Goal: Participate in discussion

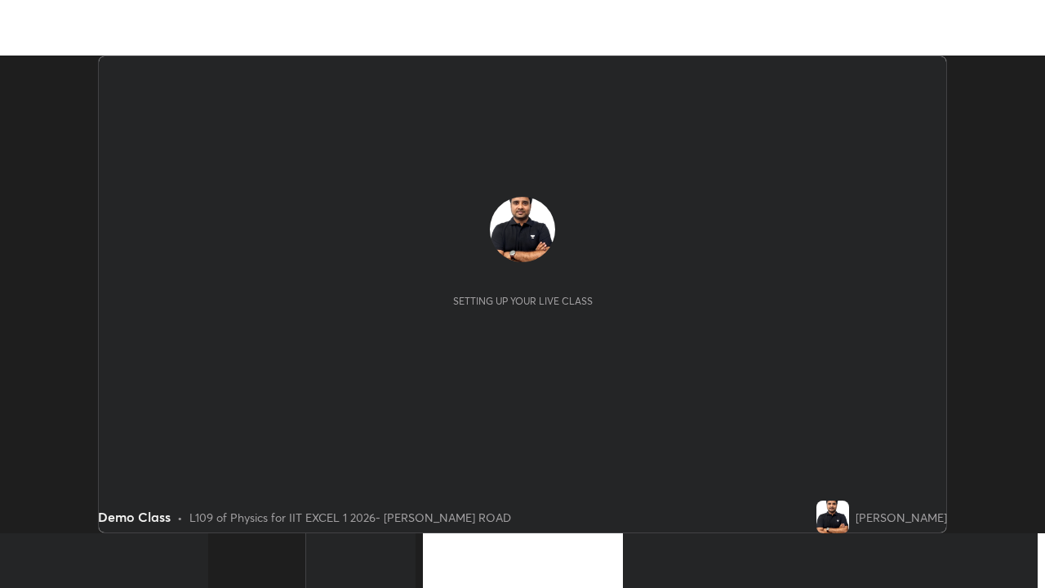
scroll to position [478, 1045]
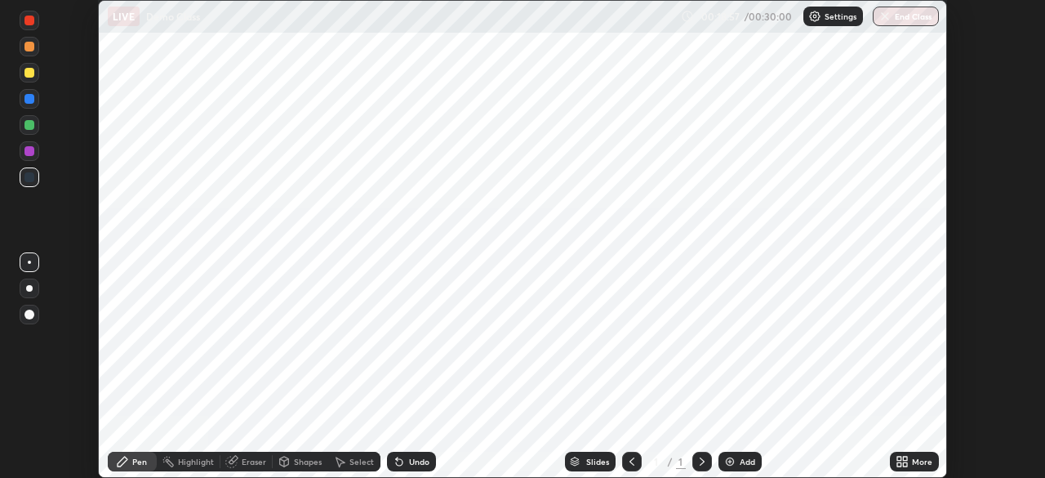
click at [921, 463] on div "More" at bounding box center [922, 461] width 20 height 8
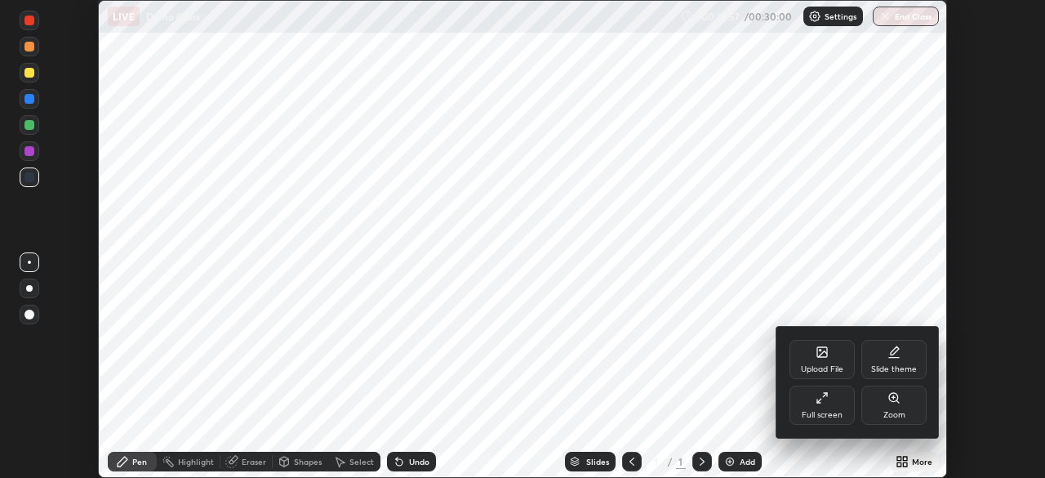
click at [823, 399] on icon at bounding box center [822, 397] width 13 height 13
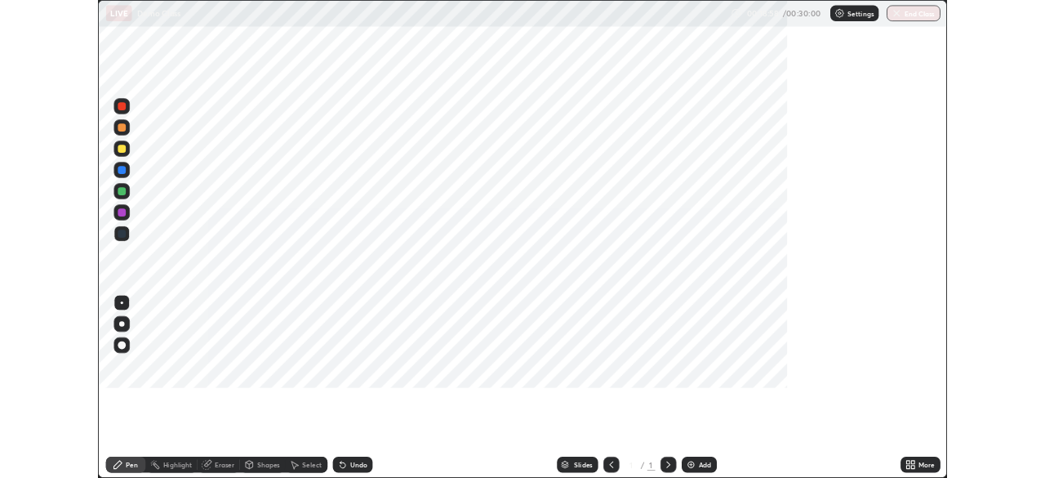
scroll to position [588, 1045]
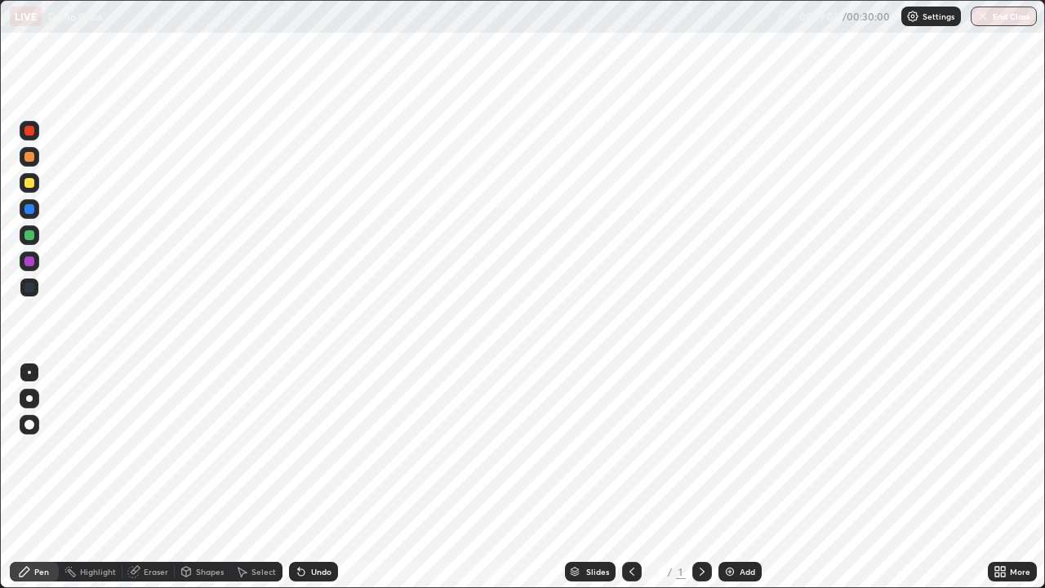
click at [1018, 477] on div "More" at bounding box center [1020, 572] width 20 height 8
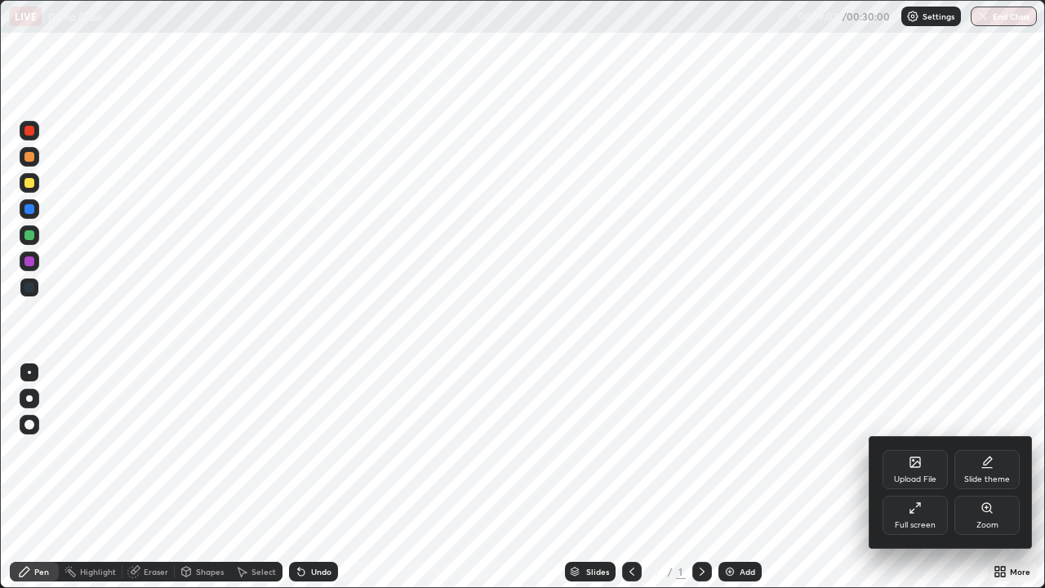
click at [917, 477] on icon at bounding box center [915, 507] width 13 height 13
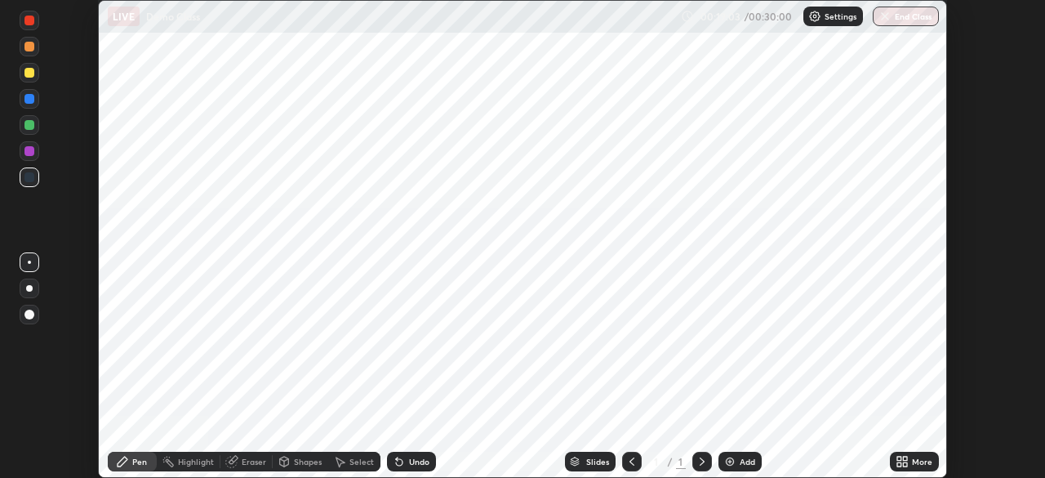
scroll to position [81189, 80621]
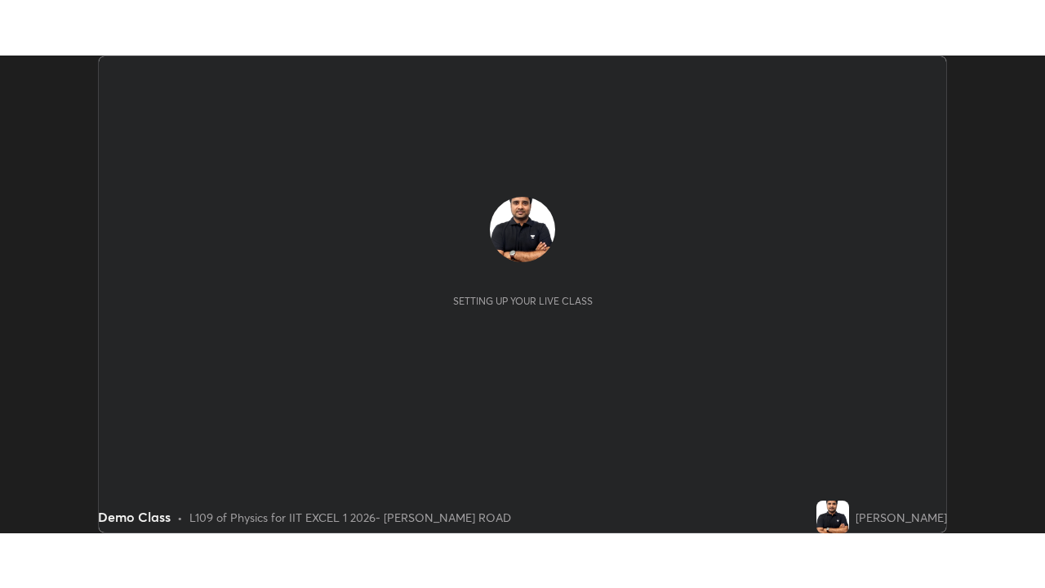
scroll to position [478, 1045]
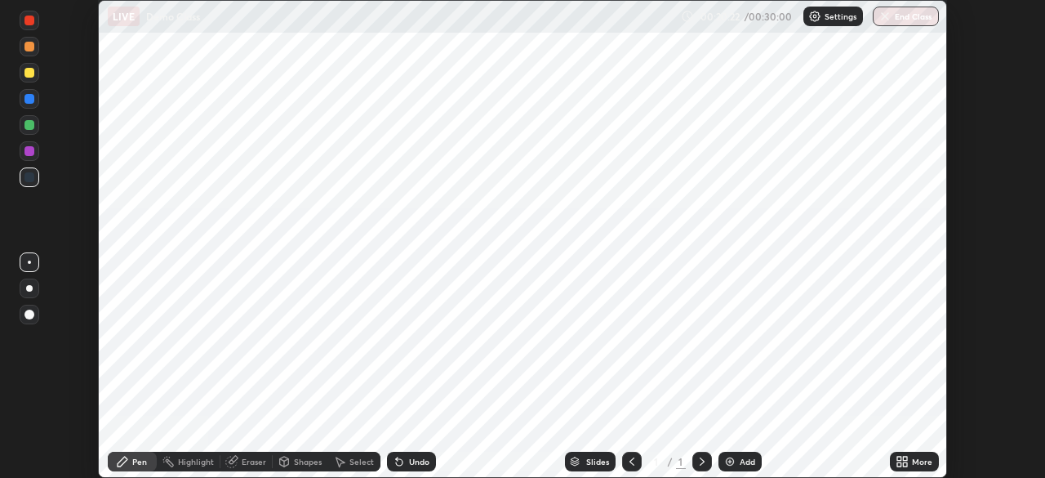
click at [737, 461] on div "Add" at bounding box center [740, 462] width 43 height 20
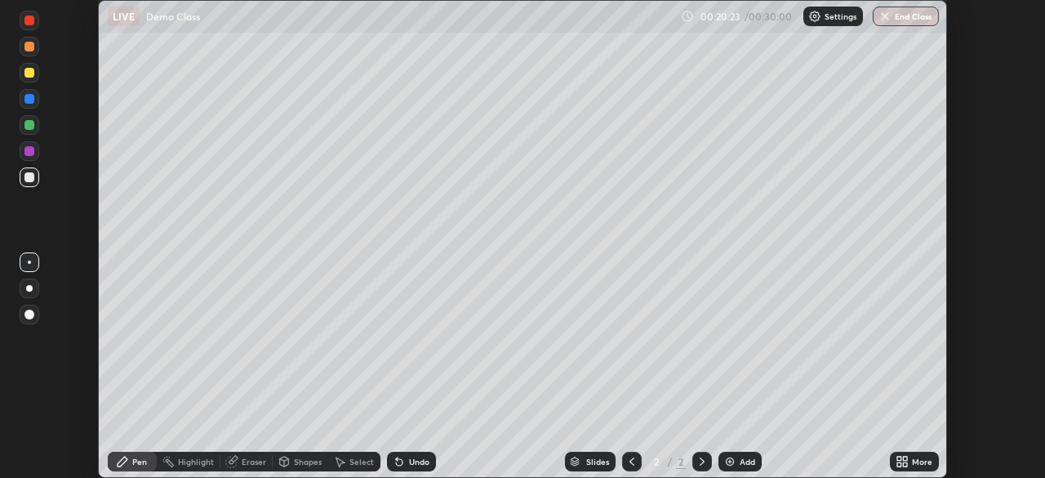
click at [919, 463] on div "More" at bounding box center [922, 461] width 20 height 8
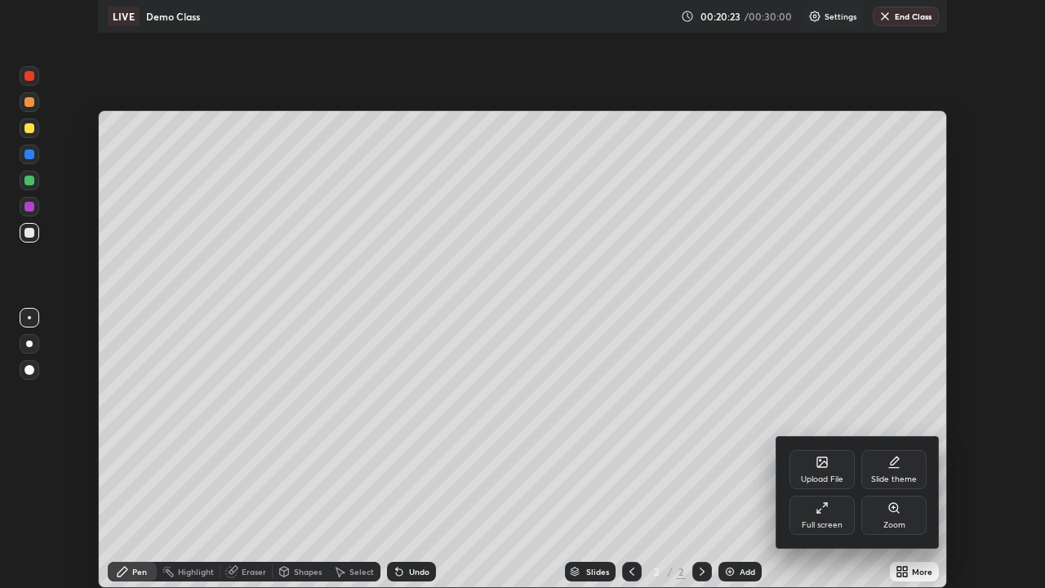
scroll to position [588, 1045]
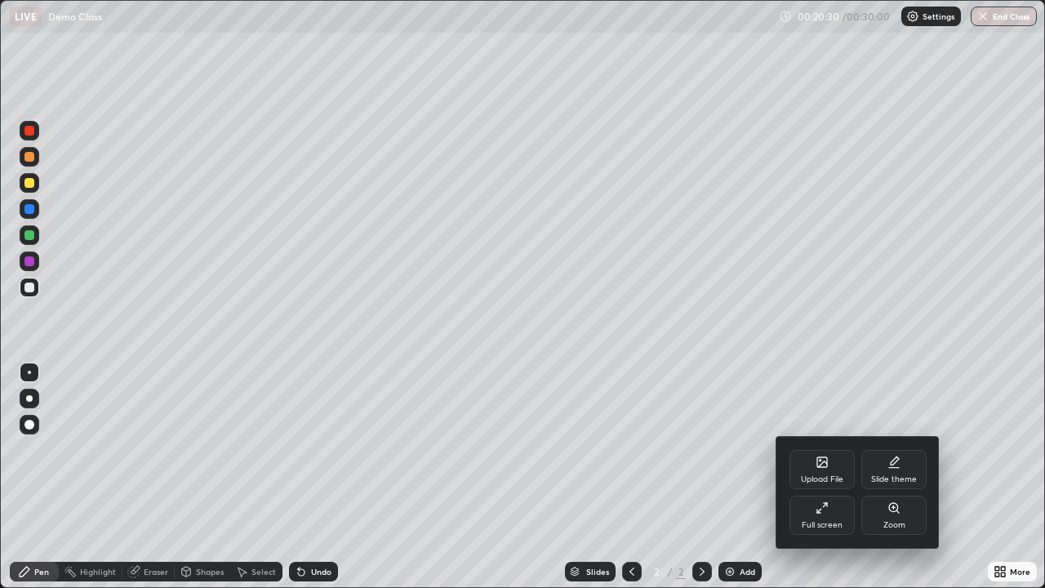
click at [30, 233] on div at bounding box center [522, 294] width 1045 height 588
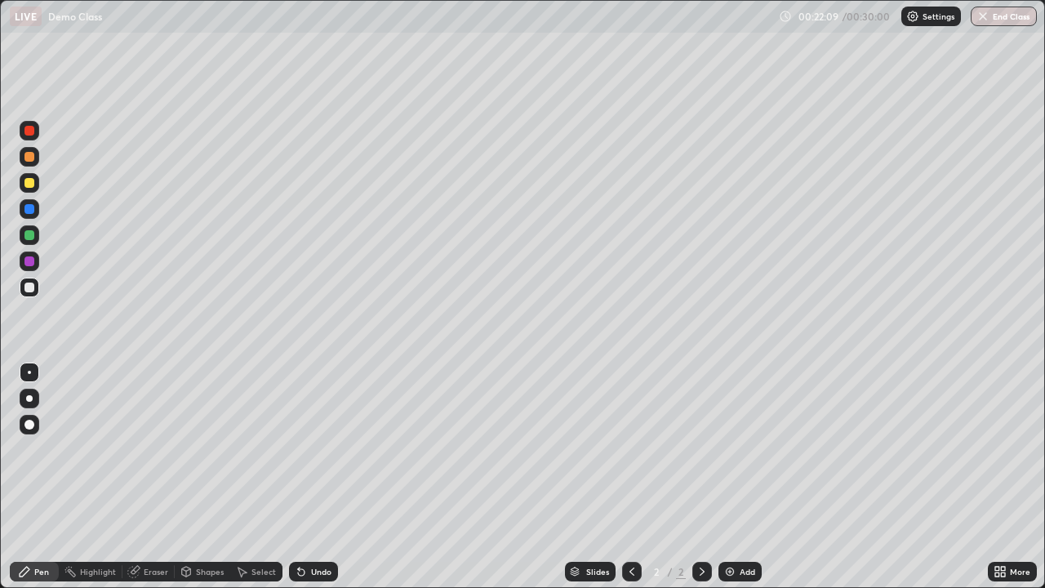
click at [144, 477] on div "Eraser" at bounding box center [156, 572] width 24 height 8
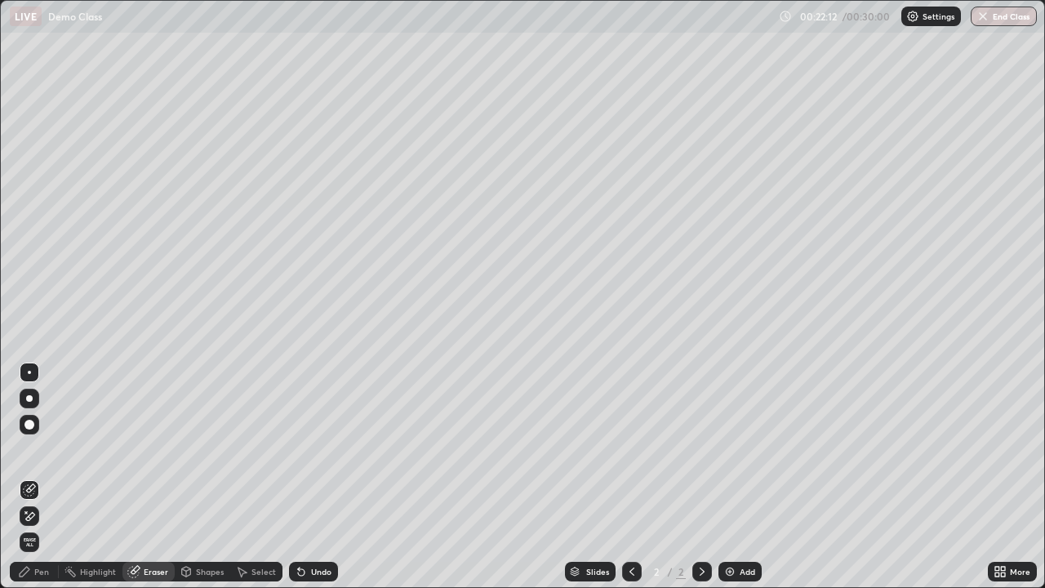
click at [38, 477] on div "Pen" at bounding box center [34, 572] width 49 height 20
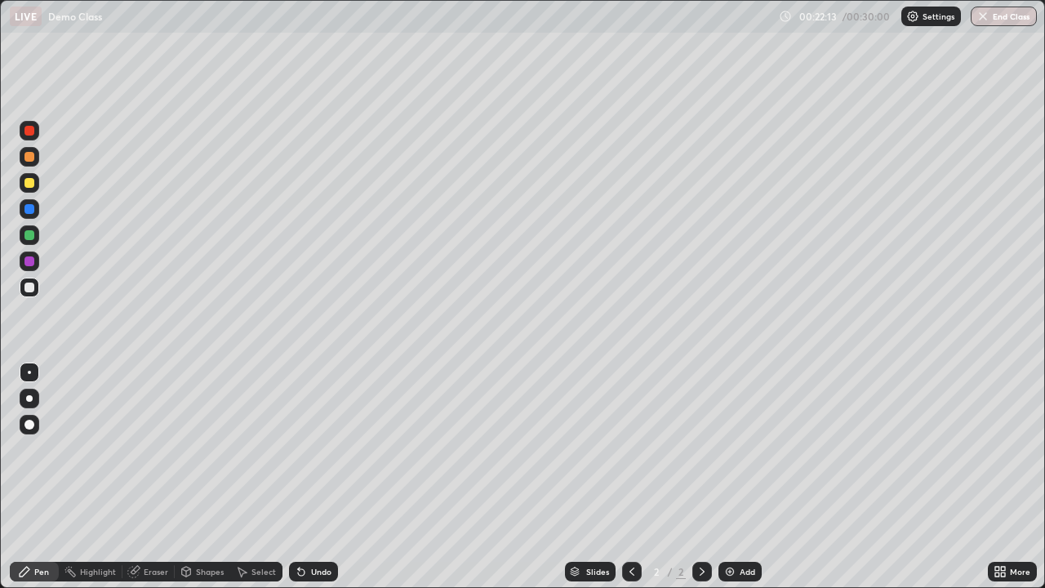
click at [33, 289] on div at bounding box center [29, 288] width 10 height 10
click at [154, 477] on div "Eraser" at bounding box center [156, 572] width 24 height 8
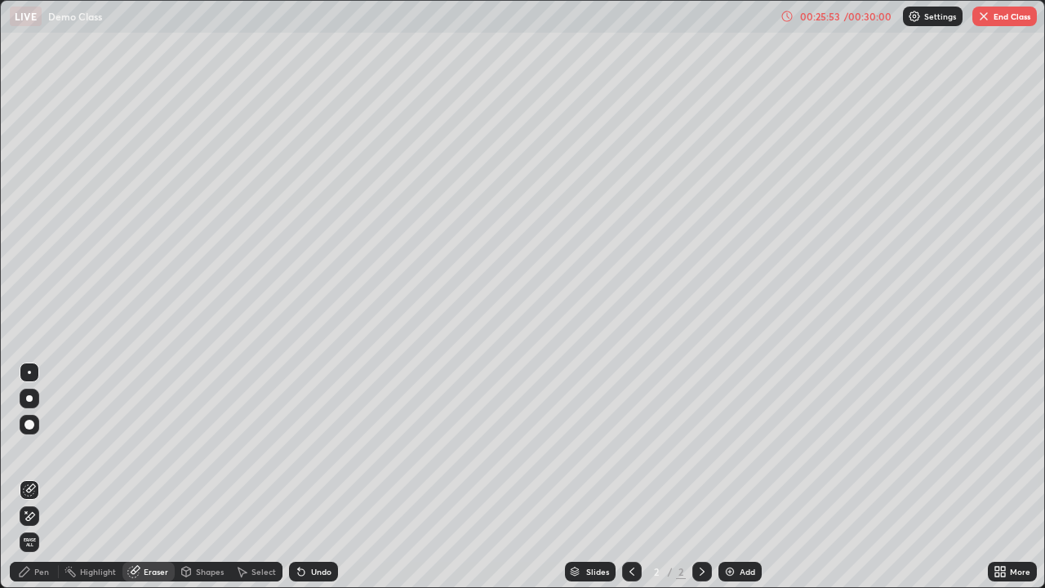
click at [37, 477] on div "Pen" at bounding box center [41, 572] width 15 height 8
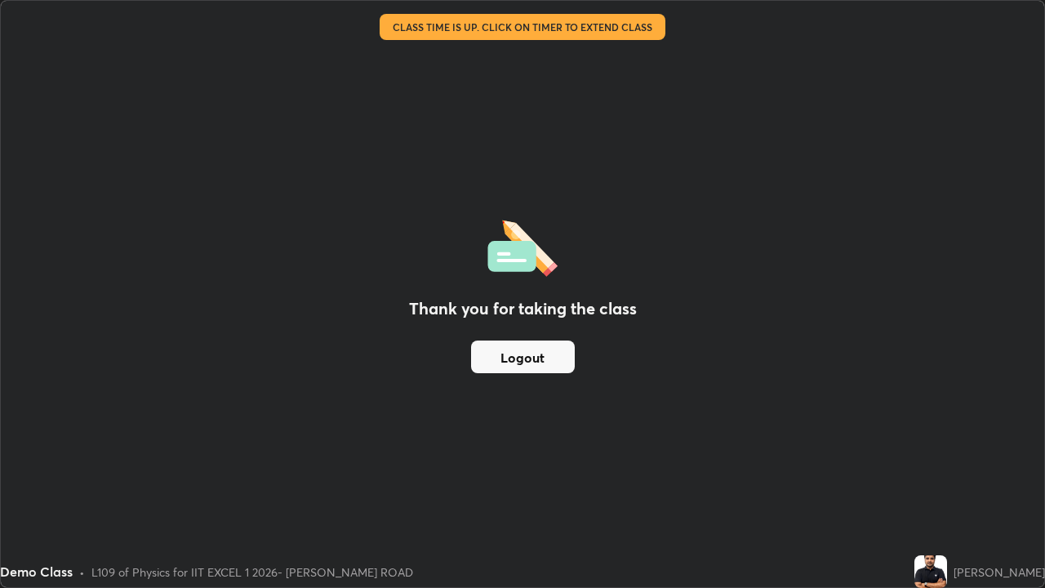
click at [535, 347] on button "Logout" at bounding box center [523, 357] width 104 height 33
click at [537, 348] on button "Logout" at bounding box center [523, 357] width 104 height 33
